Goal: Task Accomplishment & Management: Use online tool/utility

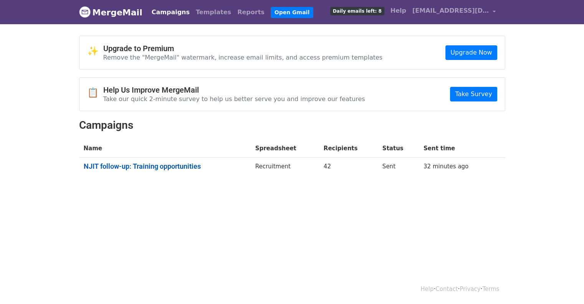
click at [155, 163] on link "NJIT follow-up: Training opportunities" at bounding box center [165, 166] width 162 height 8
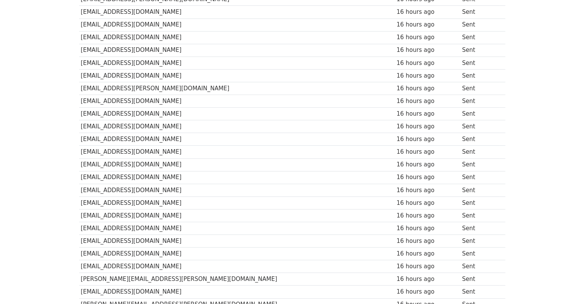
scroll to position [422, 0]
